Goal: Information Seeking & Learning: Check status

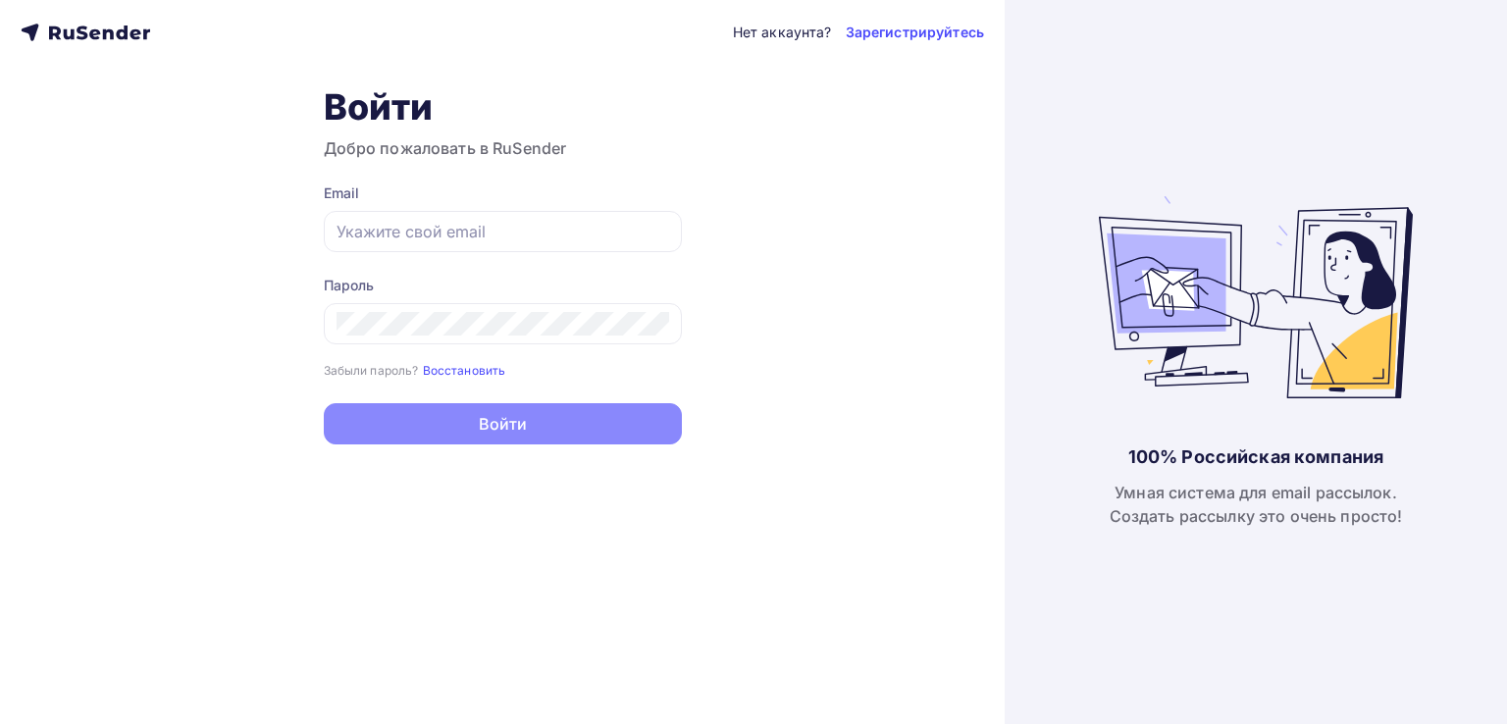
type input "[EMAIL_ADDRESS][DOMAIN_NAME]"
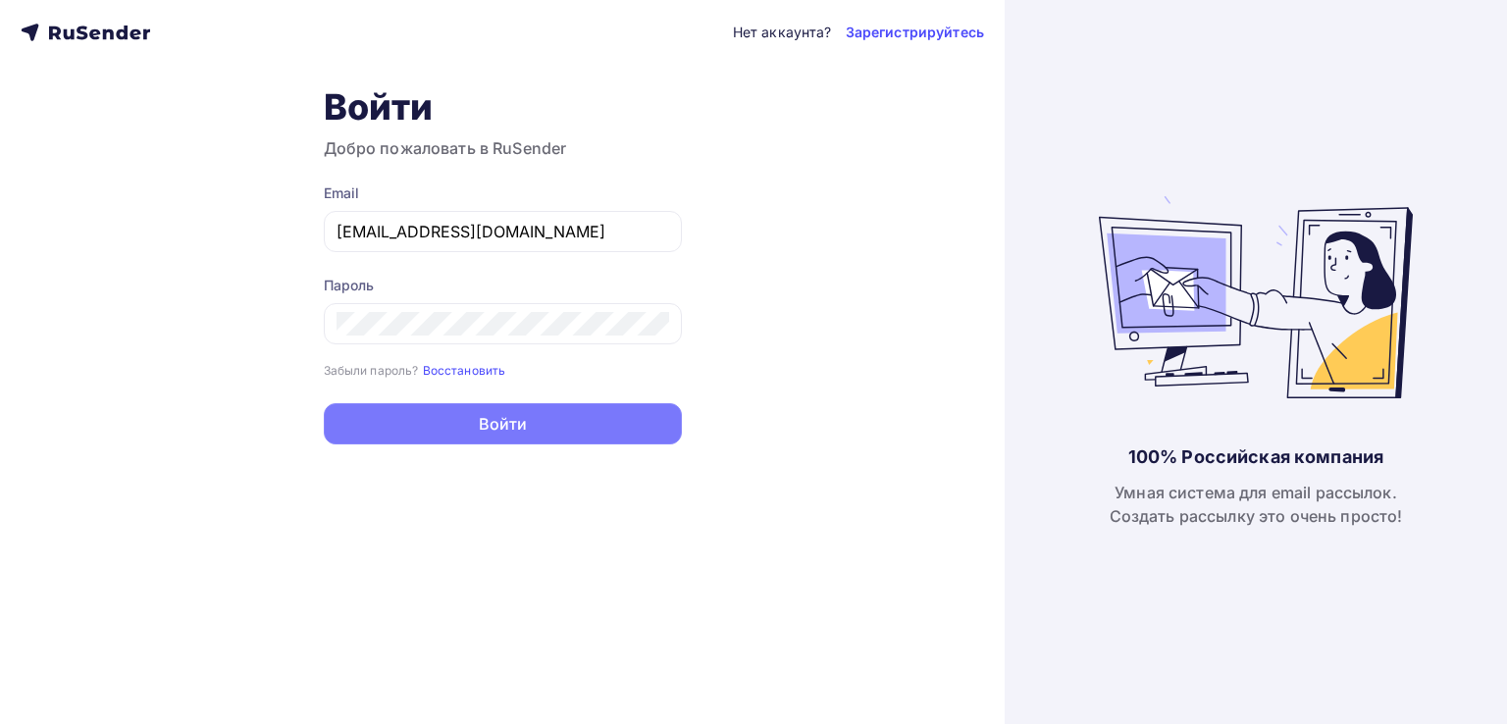
click at [499, 422] on button "Войти" at bounding box center [503, 423] width 358 height 41
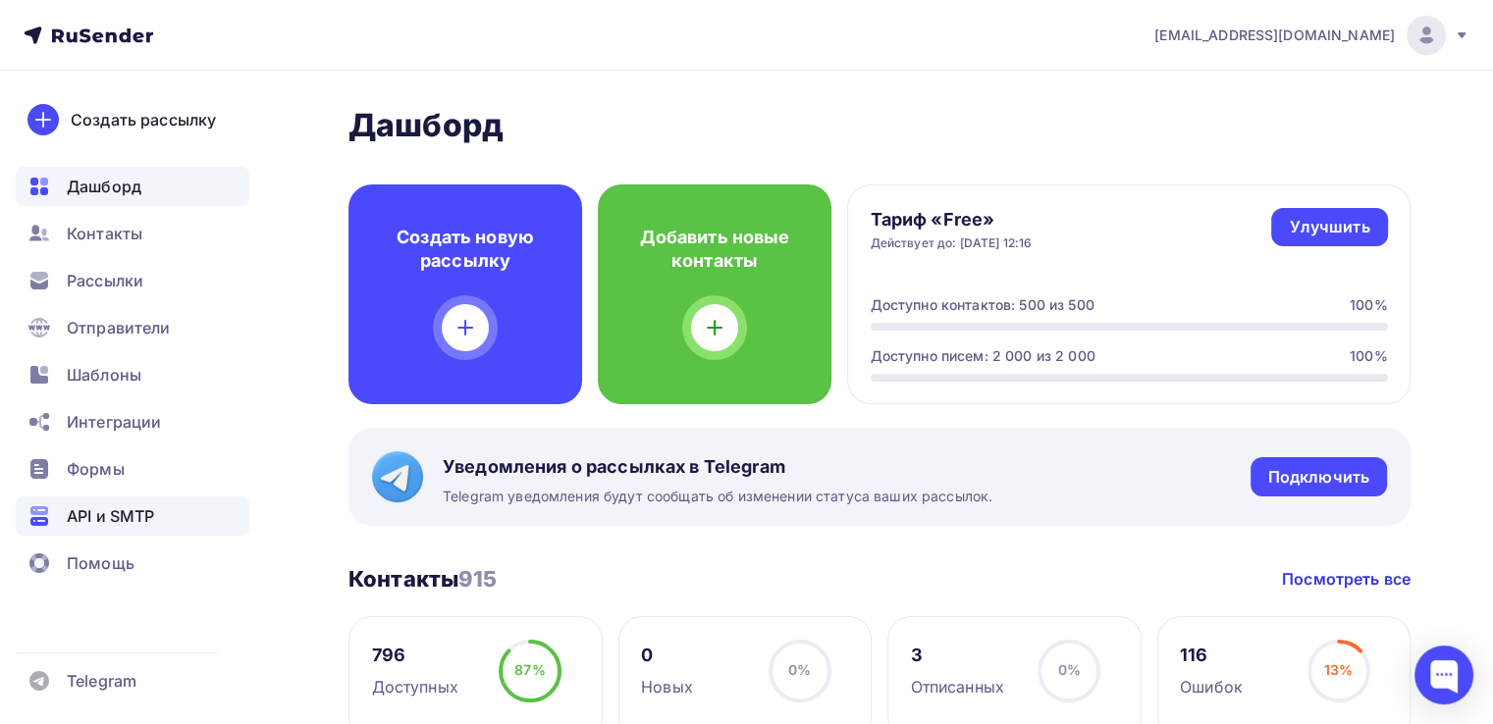
click at [100, 513] on span "API и SMTP" at bounding box center [110, 516] width 87 height 24
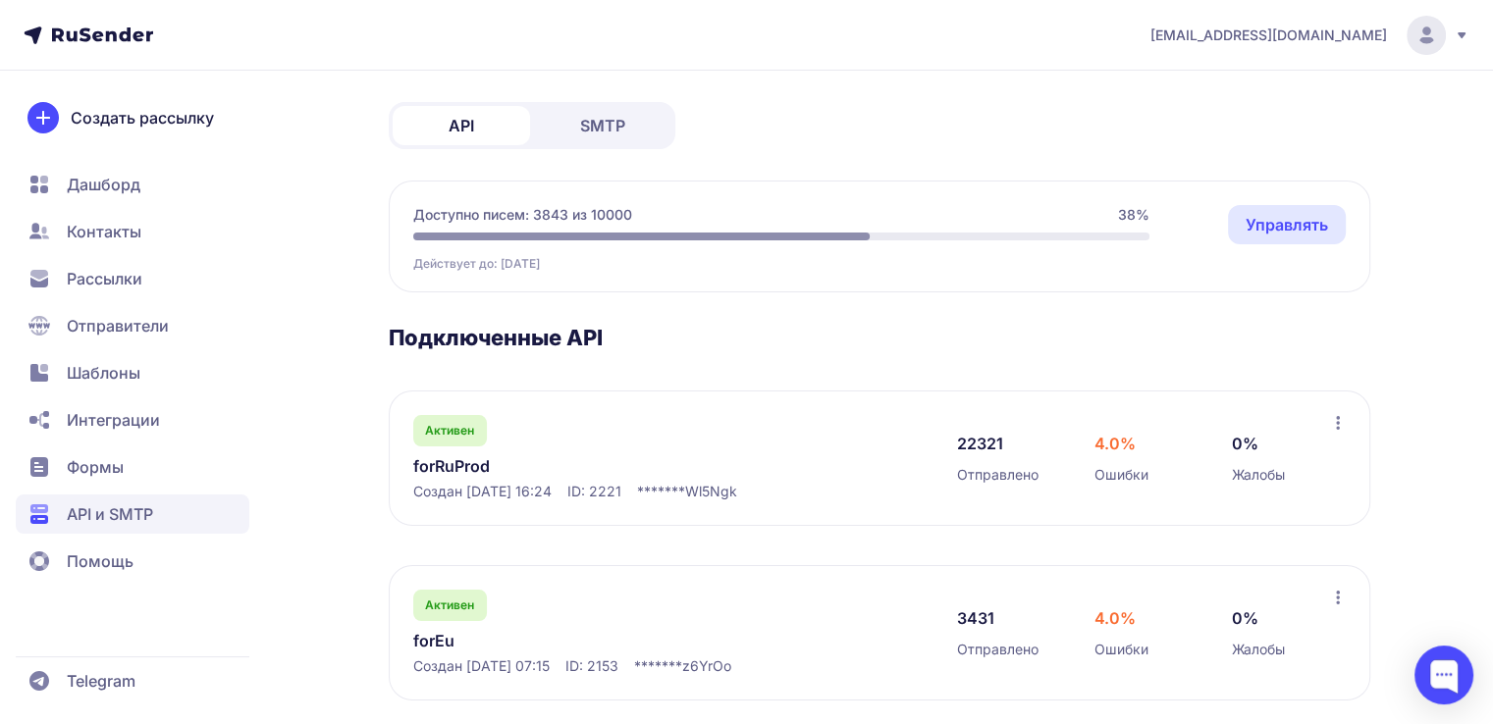
scroll to position [114, 0]
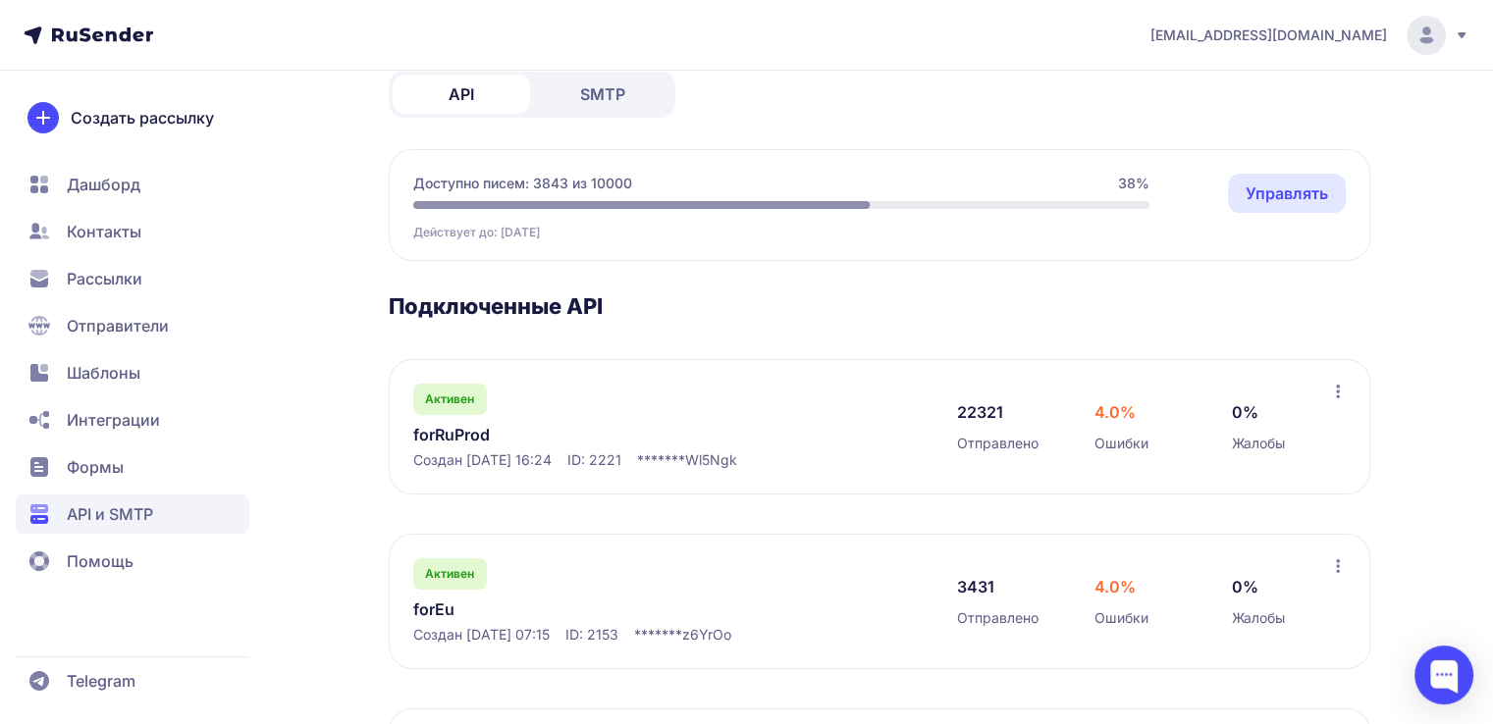
click at [462, 434] on link "forRuProd" at bounding box center [614, 435] width 402 height 24
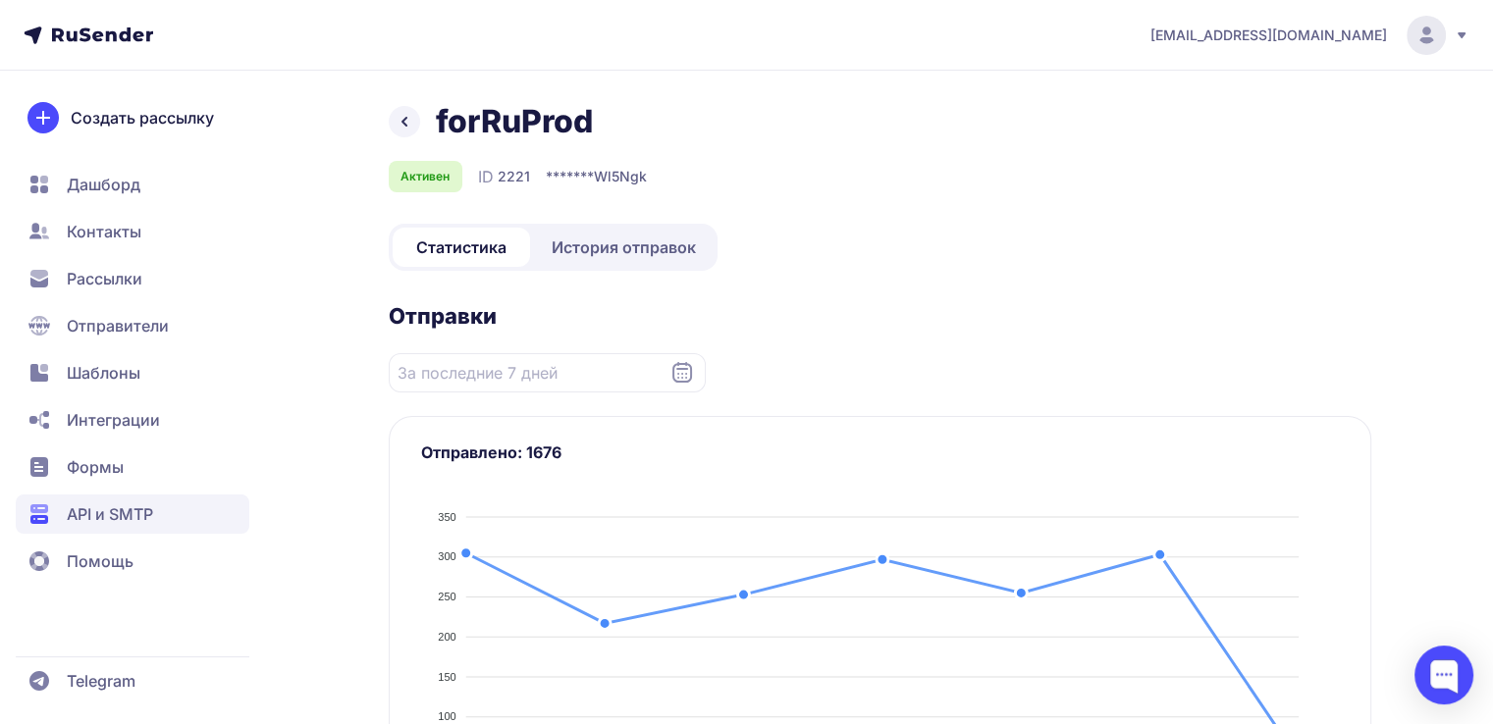
click at [588, 253] on span "История отправок" at bounding box center [624, 248] width 144 height 24
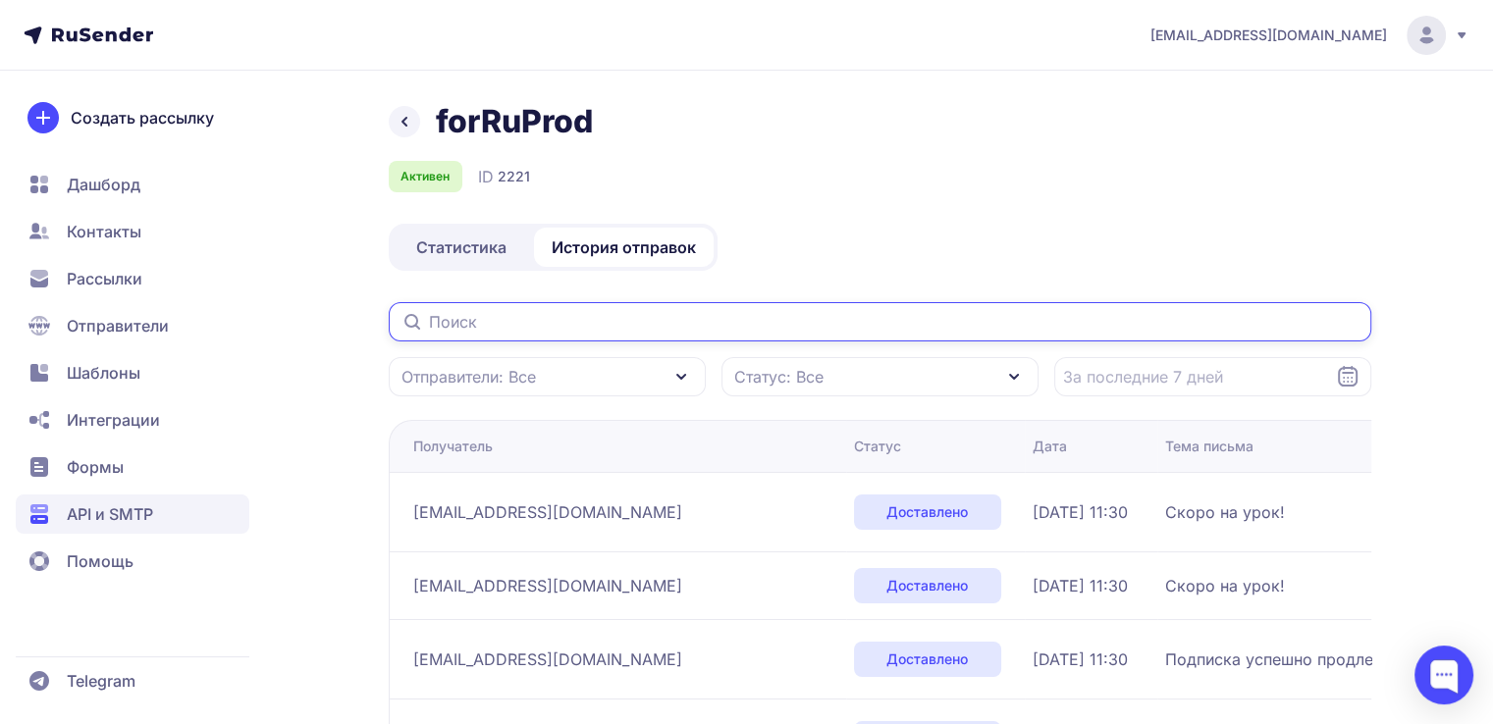
click at [516, 326] on input "text" at bounding box center [880, 321] width 982 height 39
paste input "[EMAIL_ADDRESS][DOMAIN_NAME]"
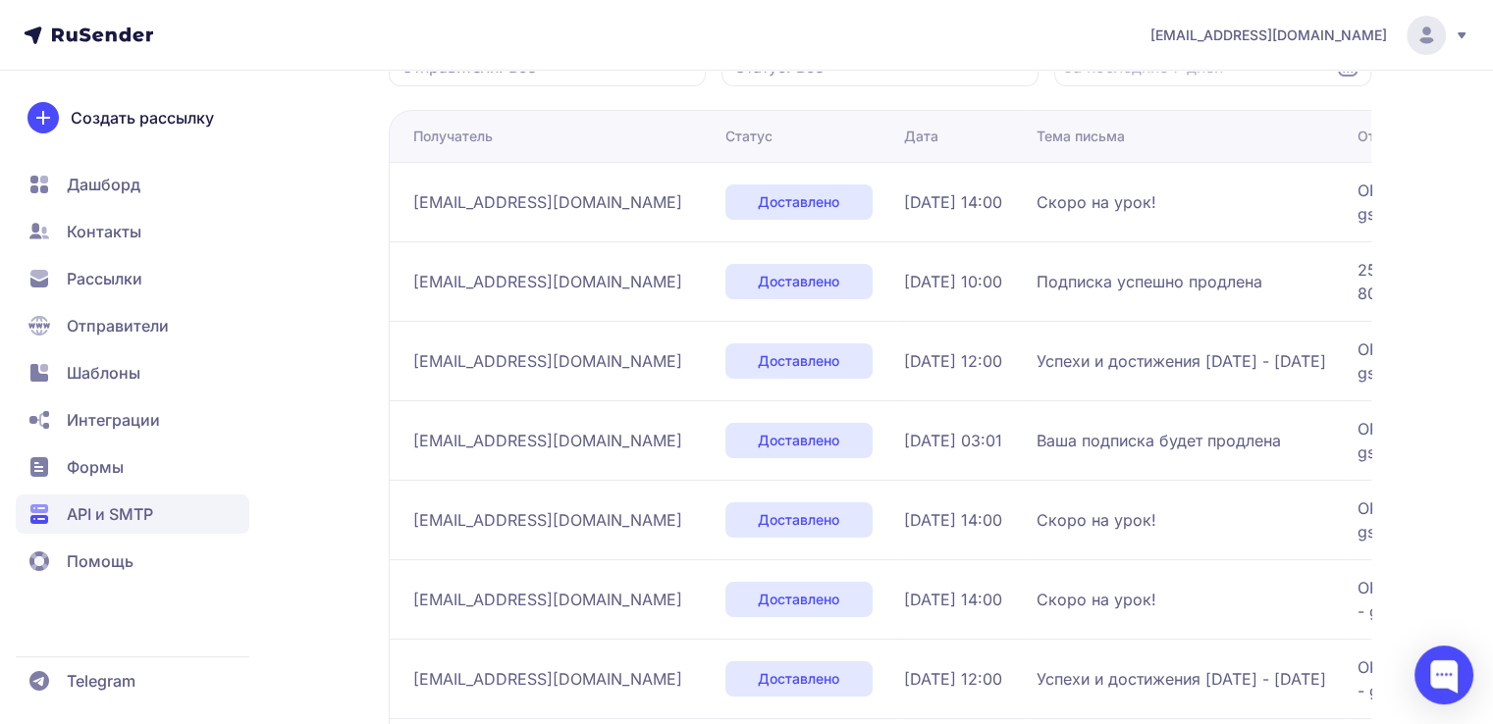
scroll to position [320, 0]
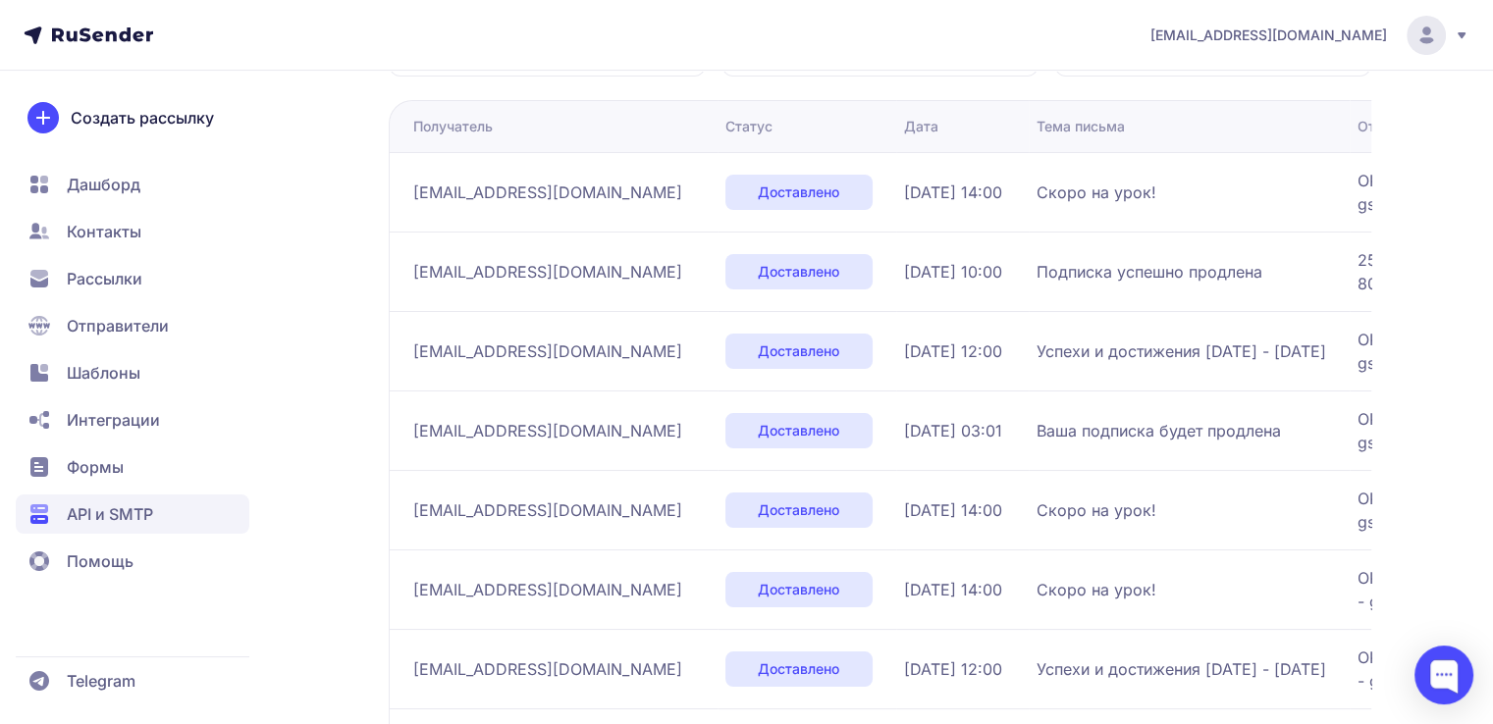
type input "[EMAIL_ADDRESS][DOMAIN_NAME]"
click at [515, 437] on span "[EMAIL_ADDRESS][DOMAIN_NAME]" at bounding box center [547, 431] width 269 height 24
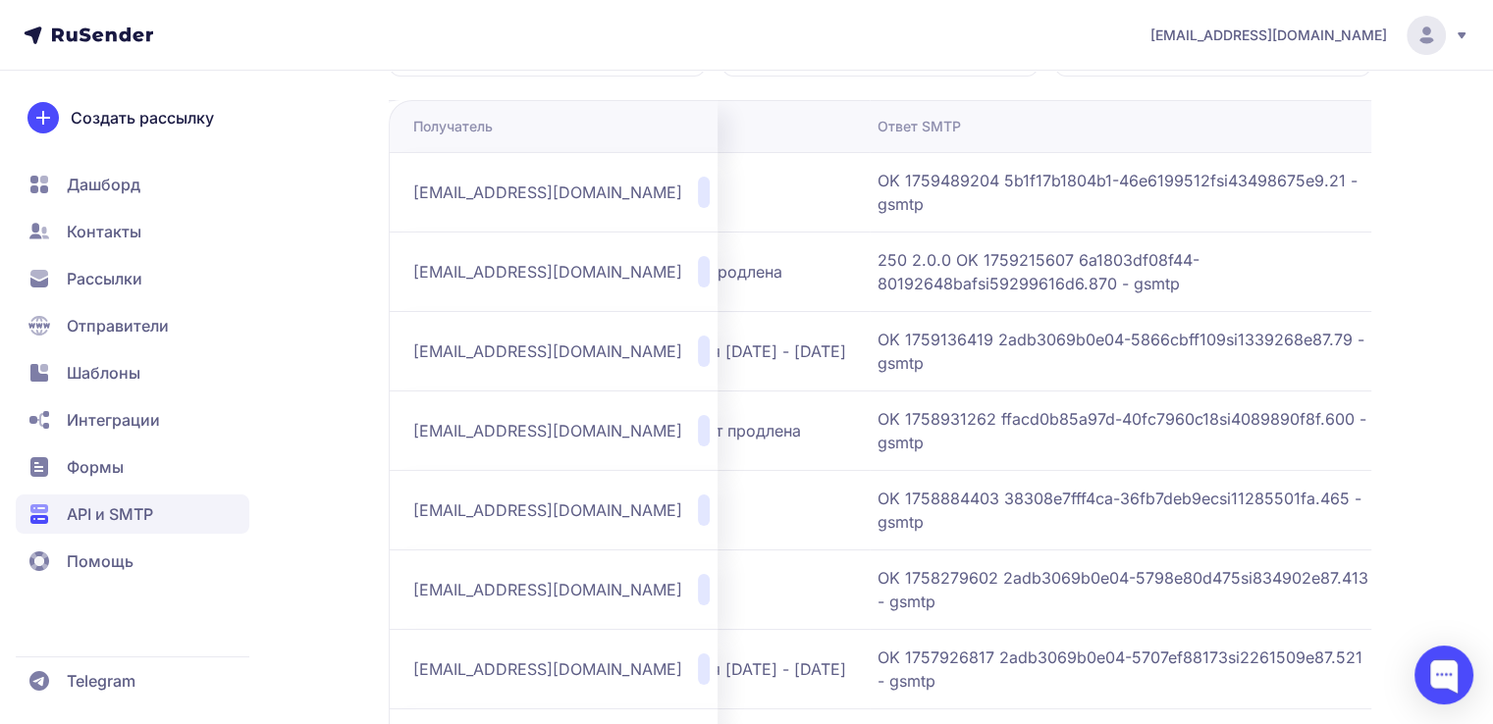
scroll to position [0, 0]
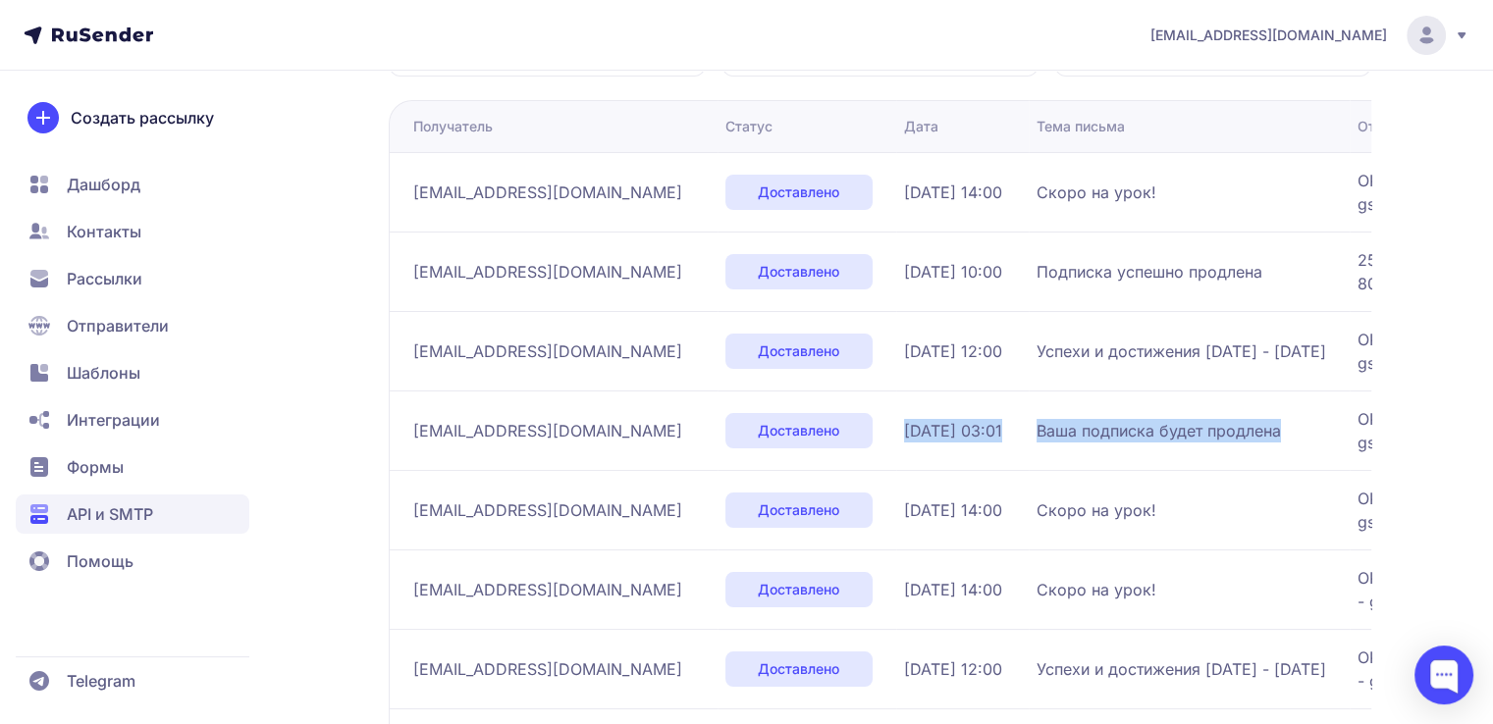
drag, startPoint x: 1204, startPoint y: 425, endPoint x: 785, endPoint y: 446, distance: 419.6
click at [785, 446] on tr "[EMAIL_ADDRESS][DOMAIN_NAME] Доставлено [DATE] 03:01 Ваша подписка будет продле…" at bounding box center [1130, 430] width 1483 height 79
copy tr "[DATE] 03:01 Ваша подписка будет продлена"
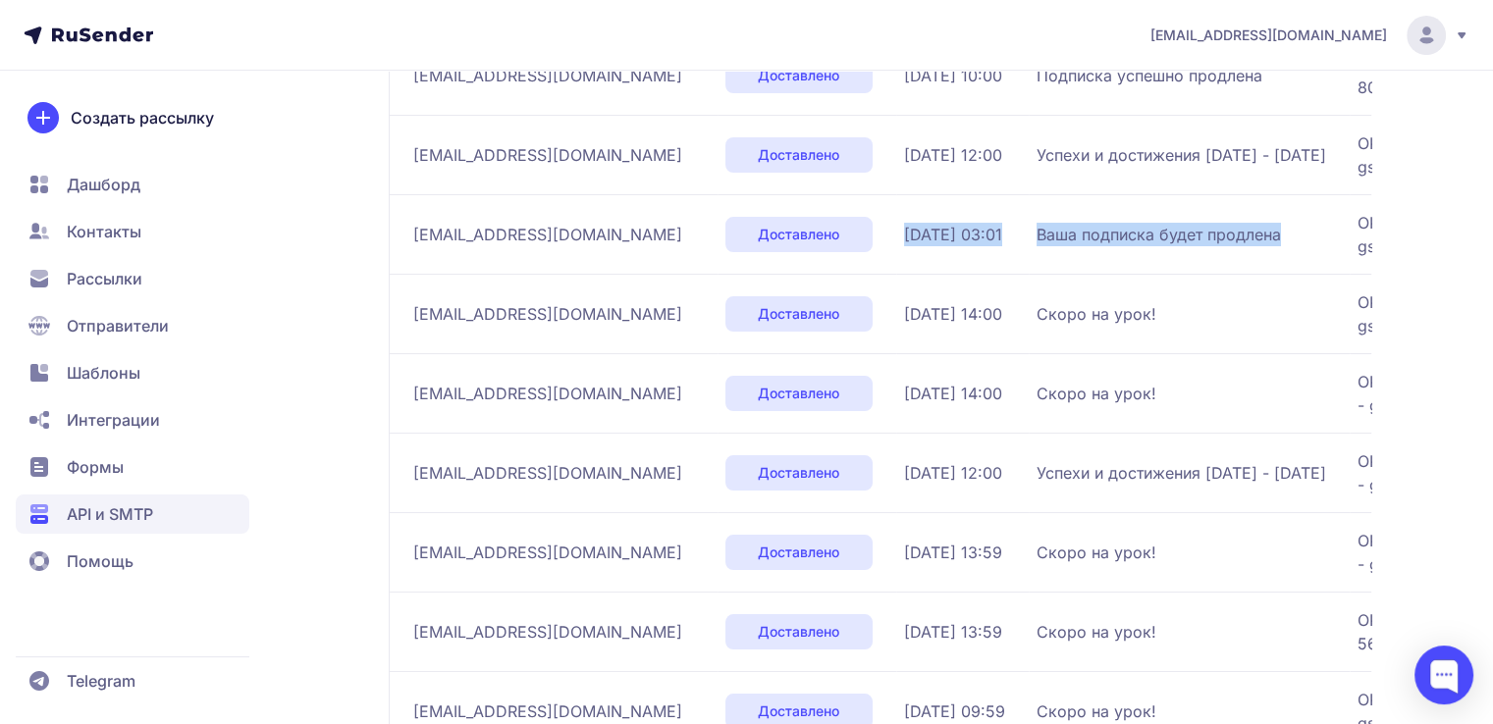
scroll to position [660, 0]
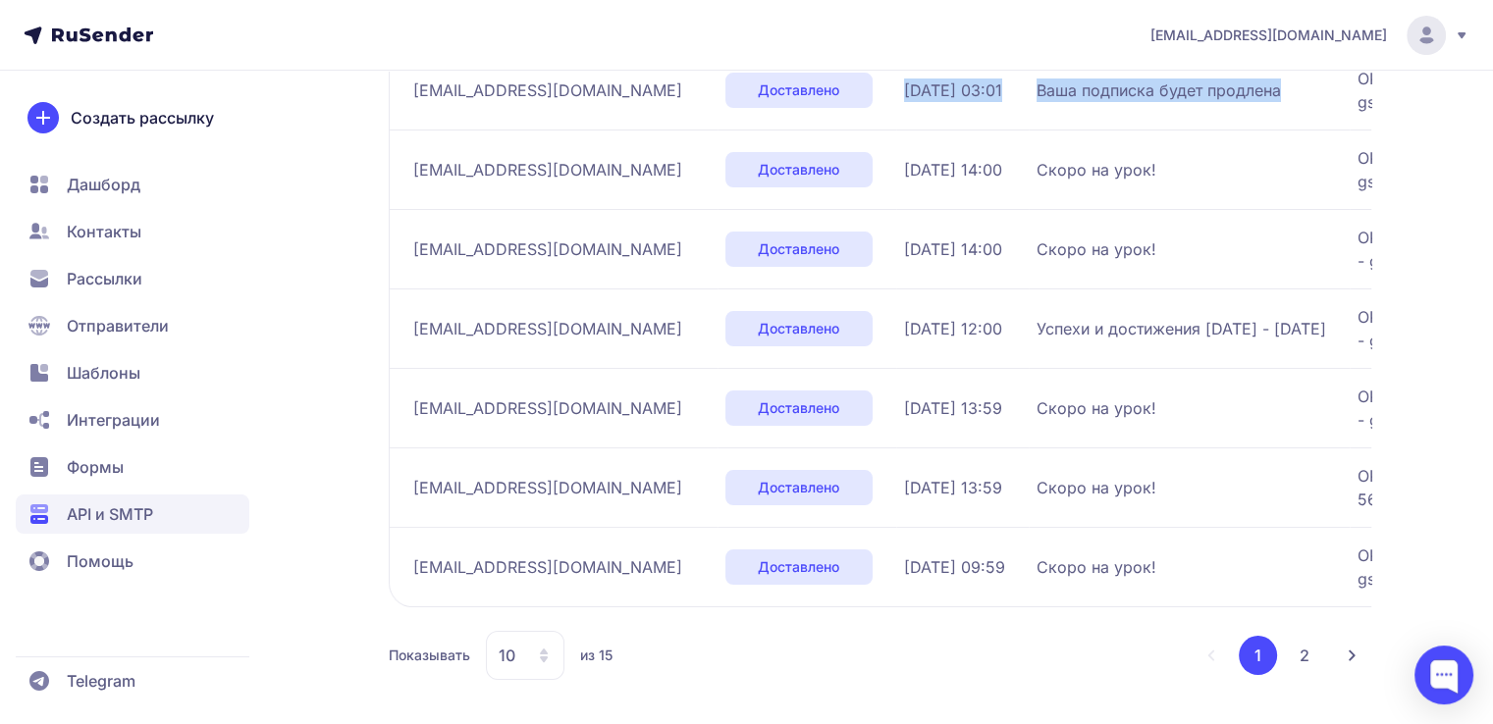
click at [1297, 647] on button "2" at bounding box center [1304, 655] width 39 height 39
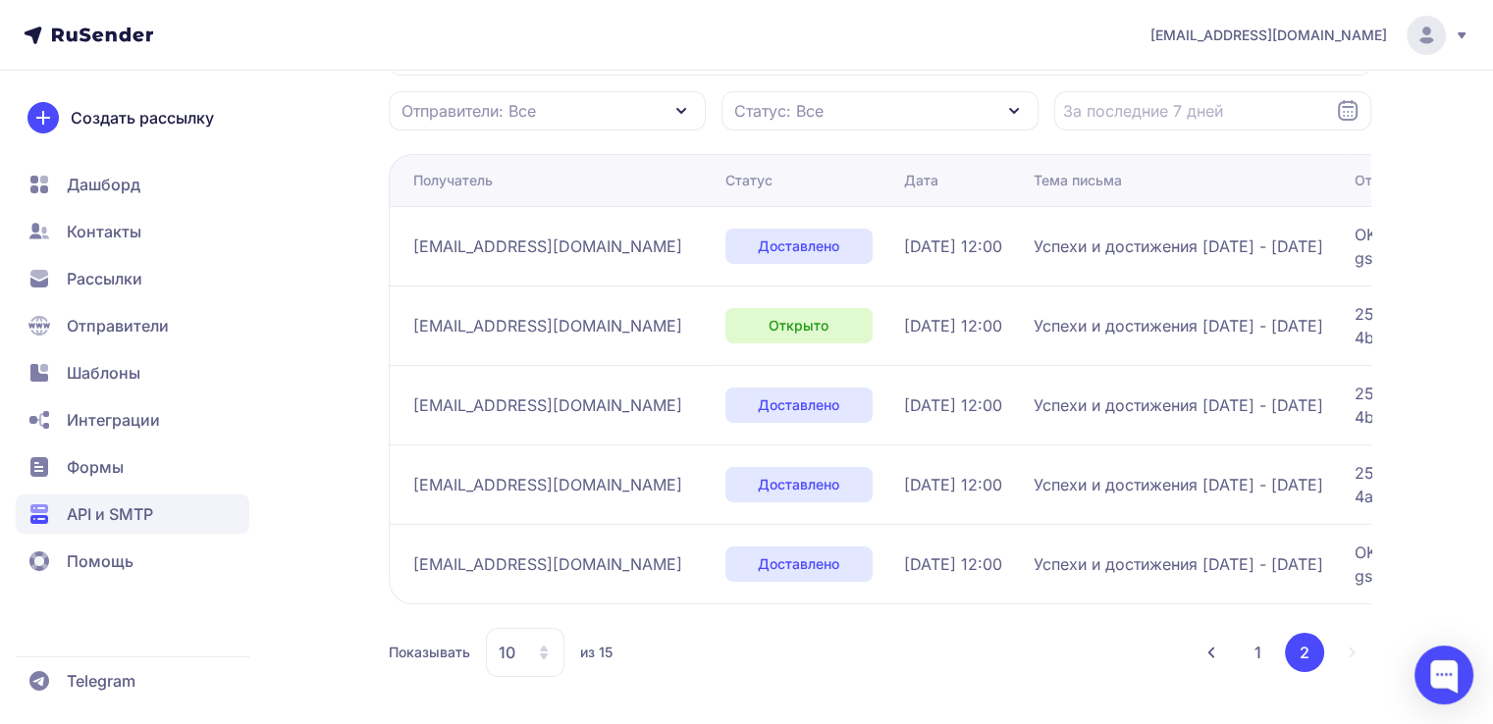
scroll to position [264, 0]
click at [1249, 650] on button "1" at bounding box center [1258, 654] width 38 height 39
